Goal: Navigation & Orientation: Find specific page/section

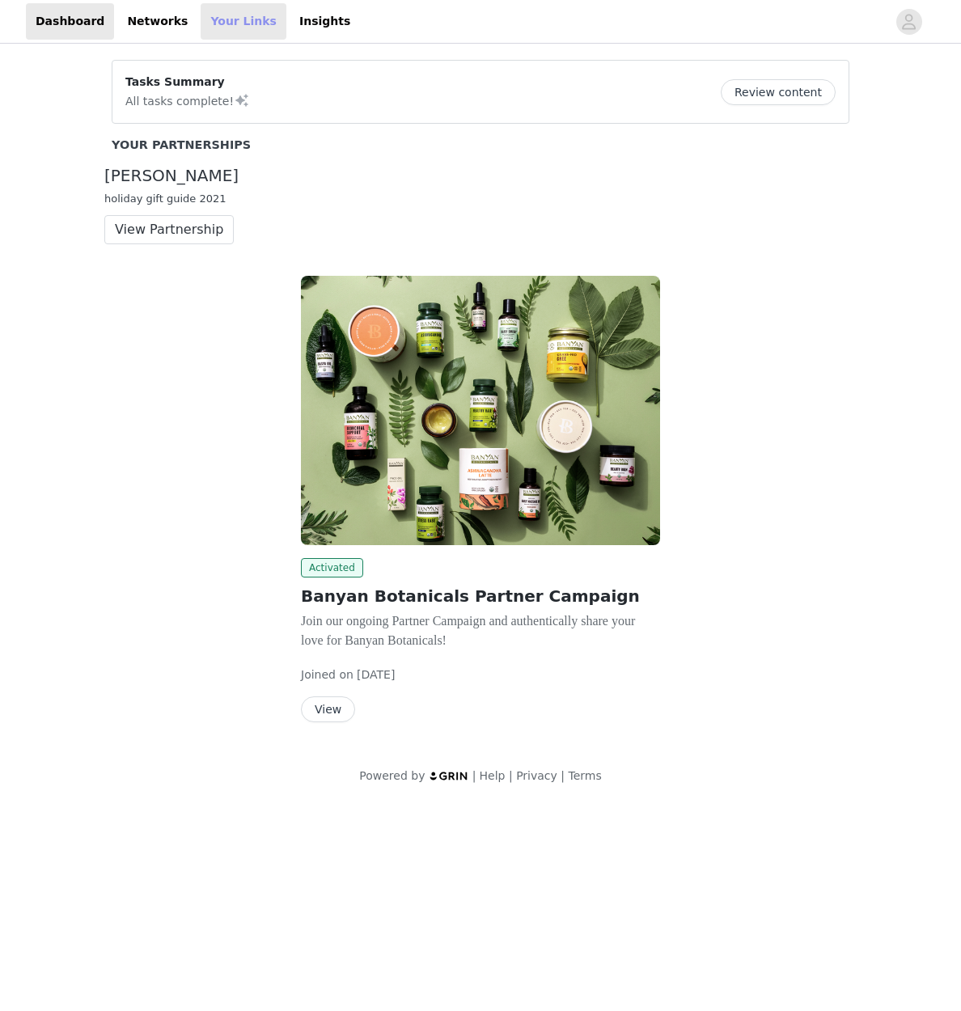
click at [211, 24] on link "Your Links" at bounding box center [244, 21] width 86 height 36
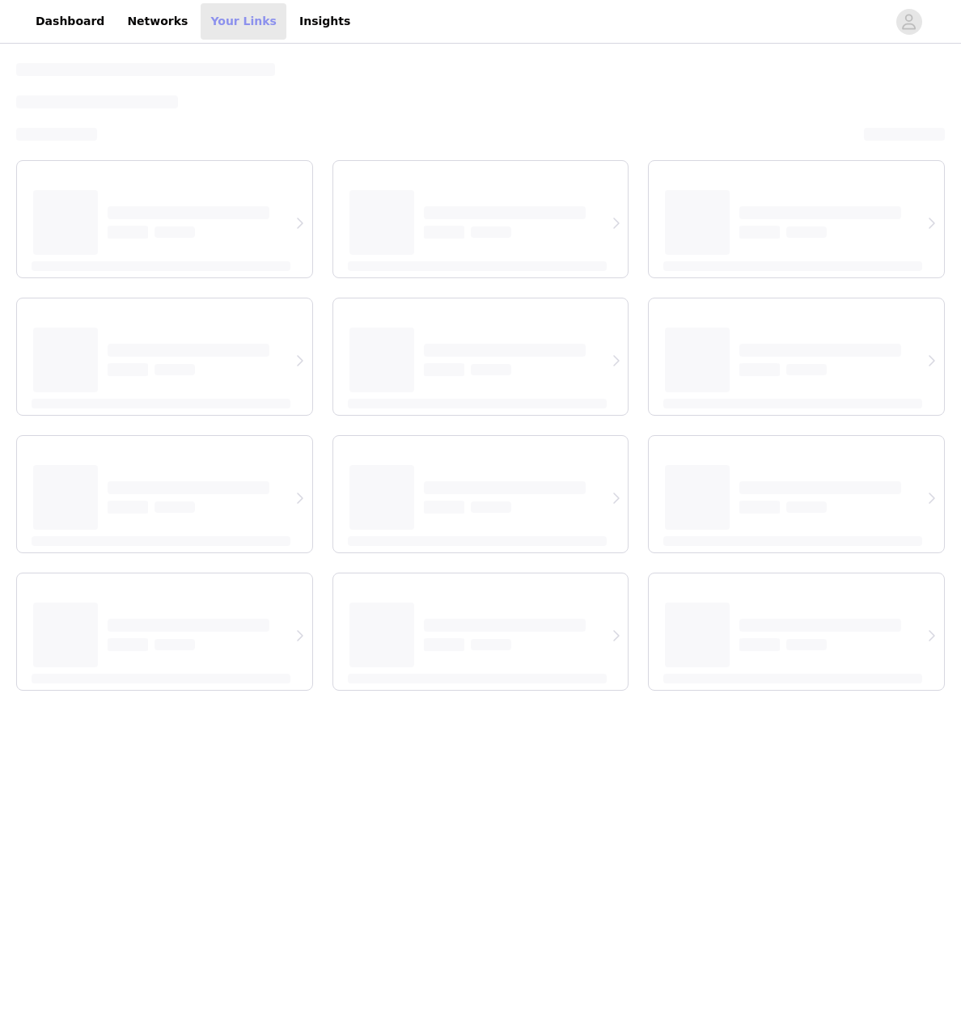
select select "12"
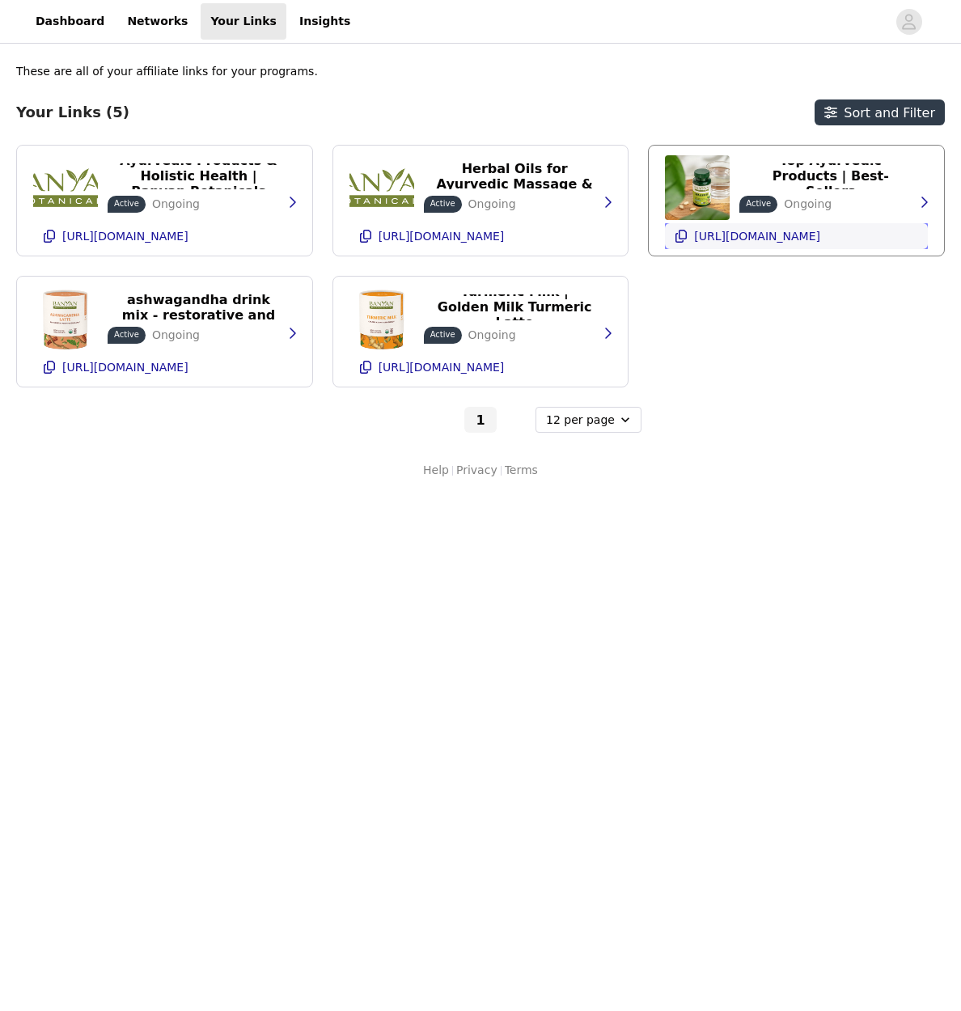
click at [814, 234] on p "[URL][DOMAIN_NAME]" at bounding box center [757, 236] width 126 height 13
click at [678, 234] on icon "button" at bounding box center [680, 236] width 13 height 13
click at [43, 239] on icon "button" at bounding box center [49, 236] width 13 height 13
click at [357, 367] on button "[URL][DOMAIN_NAME]" at bounding box center [480, 367] width 263 height 26
drag, startPoint x: 48, startPoint y: 368, endPoint x: 163, endPoint y: 186, distance: 215.1
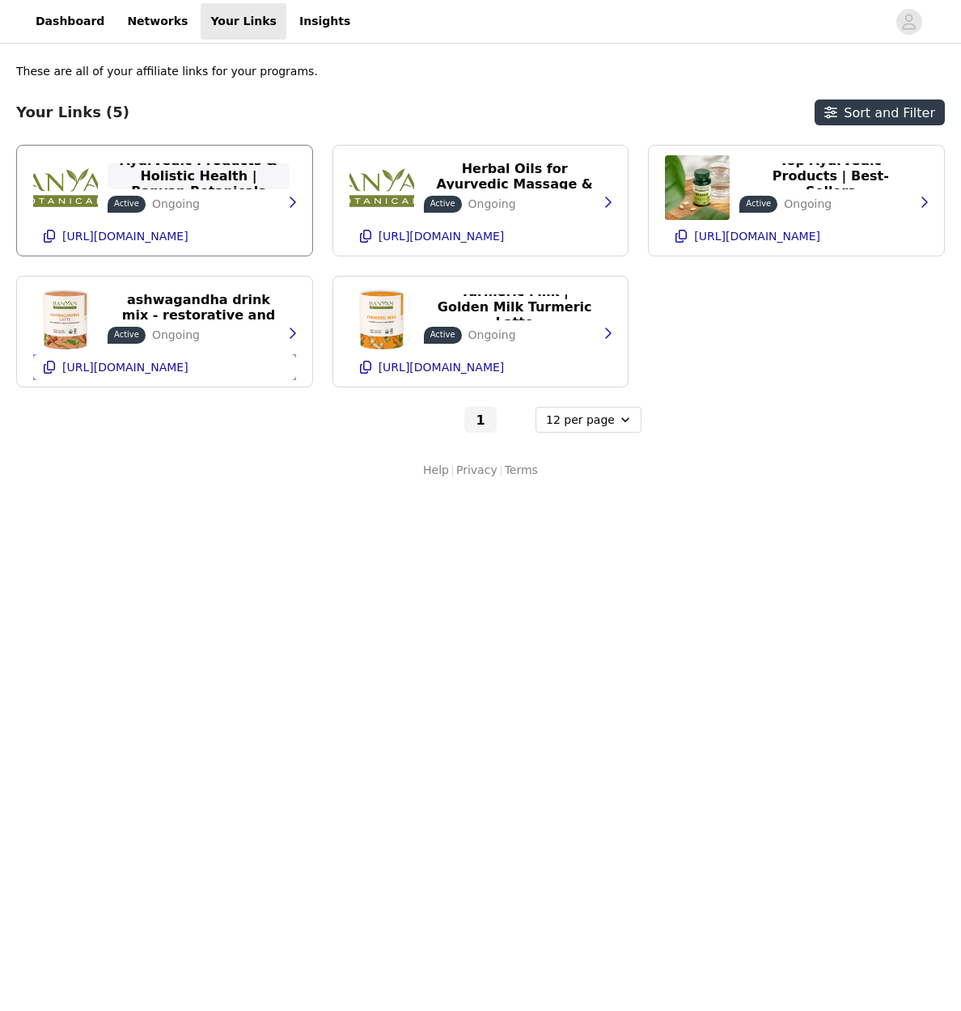
click at [48, 368] on icon "button" at bounding box center [49, 367] width 11 height 13
click at [367, 365] on icon "button" at bounding box center [365, 367] width 13 height 13
click at [363, 365] on icon "button" at bounding box center [365, 367] width 11 height 13
click at [236, 598] on body "Dashboard Networks Your Links Insights These are all of your affiliate links fo…" at bounding box center [480, 505] width 961 height 1011
